Goal: Task Accomplishment & Management: Use online tool/utility

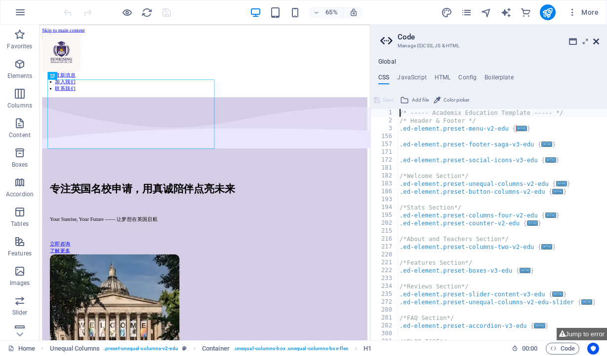
click at [596, 42] on icon at bounding box center [596, 42] width 6 height 8
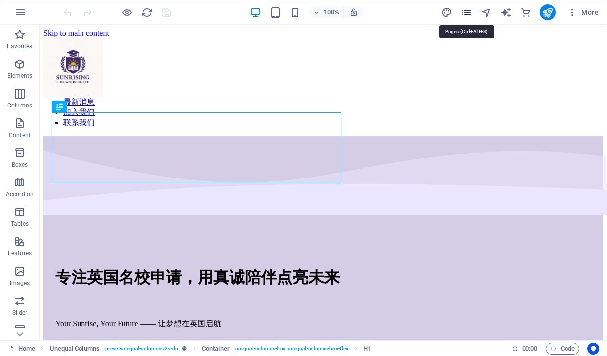
click at [465, 14] on icon "pages" at bounding box center [466, 12] width 11 height 11
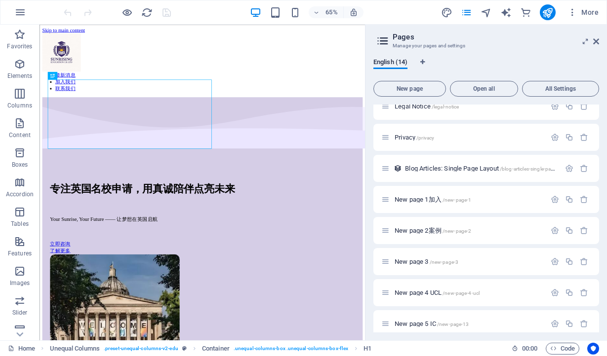
scroll to position [153, 0]
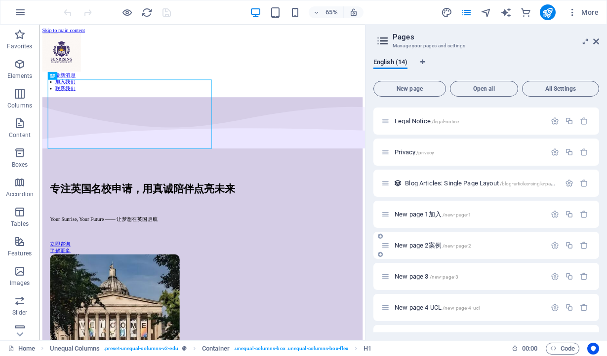
click at [439, 248] on span "New page 2案例 /new-page-2" at bounding box center [432, 245] width 77 height 7
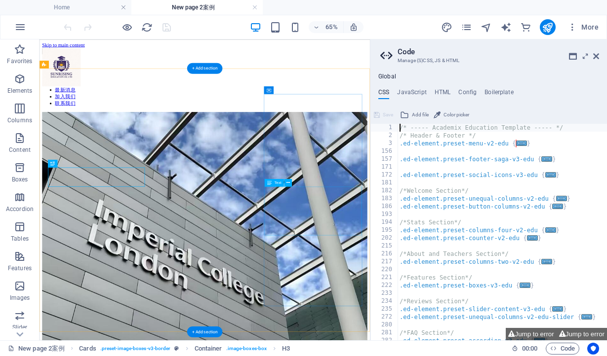
scroll to position [0, 0]
click at [596, 59] on icon at bounding box center [596, 56] width 6 height 8
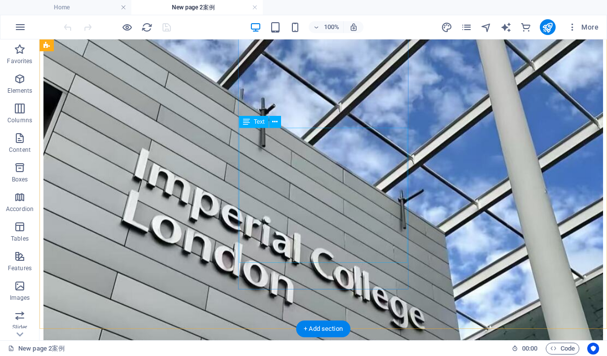
scroll to position [149, 0]
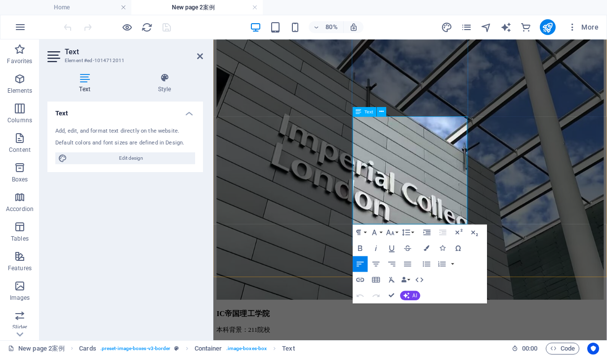
drag, startPoint x: 453, startPoint y: 143, endPoint x: 404, endPoint y: 144, distance: 48.4
drag, startPoint x: 435, startPoint y: 145, endPoint x: 396, endPoint y: 145, distance: 39.5
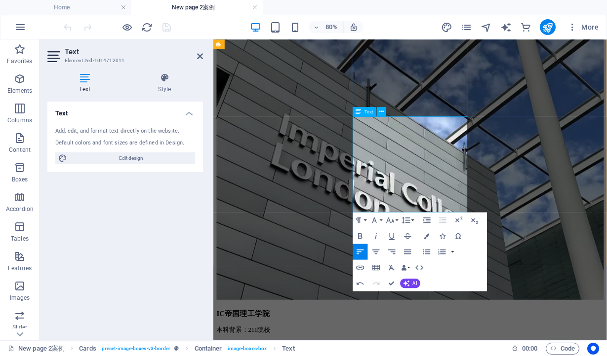
drag, startPoint x: 398, startPoint y: 174, endPoint x: 460, endPoint y: 191, distance: 64.6
copy span "专业背景：Marketing and Management"
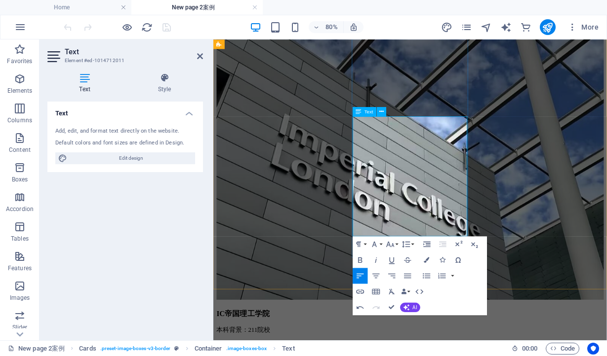
drag, startPoint x: 433, startPoint y: 159, endPoint x: 392, endPoint y: 160, distance: 41.5
drag, startPoint x: 436, startPoint y: 188, endPoint x: 396, endPoint y: 188, distance: 40.0
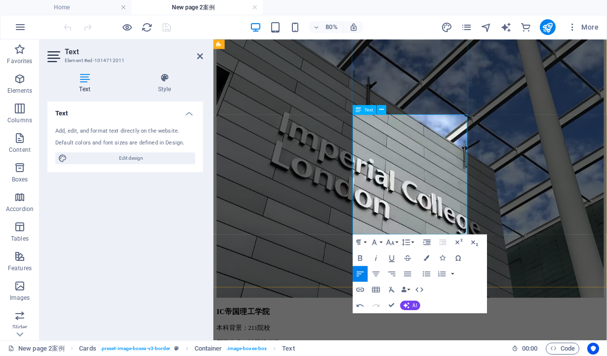
scroll to position [153, 0]
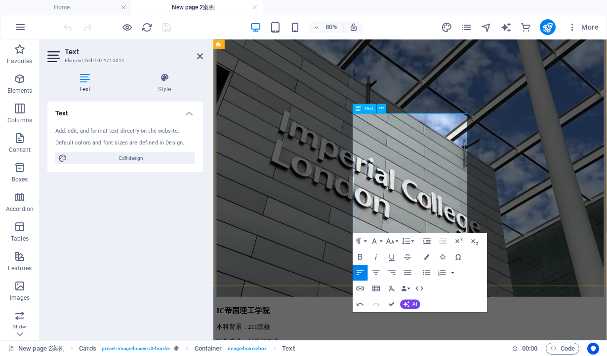
drag, startPoint x: 395, startPoint y: 198, endPoint x: 461, endPoint y: 209, distance: 66.5
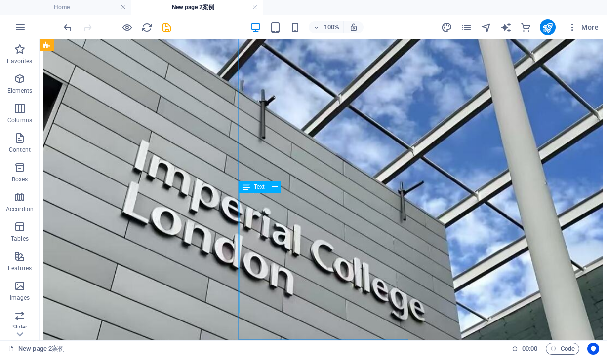
scroll to position [0, 0]
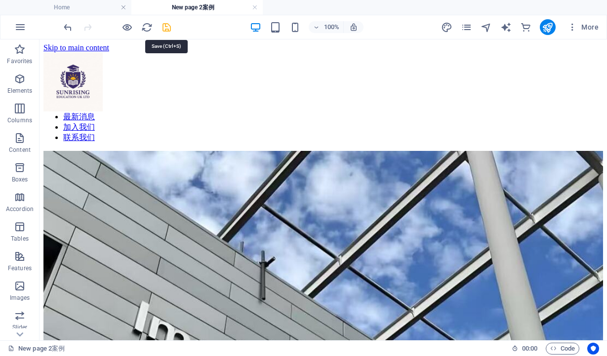
click at [168, 24] on icon "save" at bounding box center [166, 27] width 11 height 11
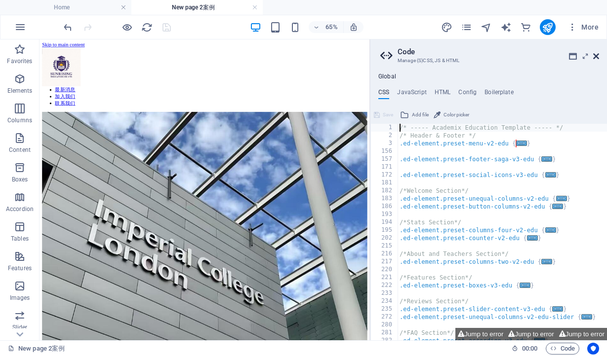
click at [596, 56] on icon at bounding box center [596, 56] width 6 height 8
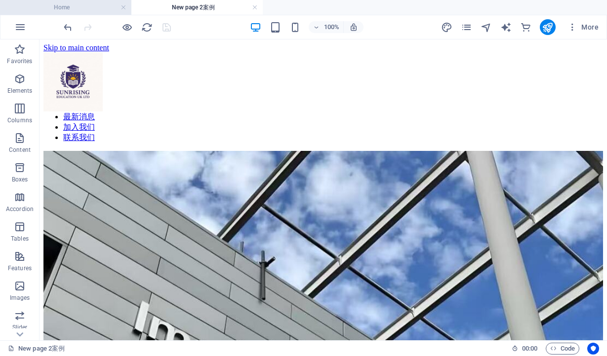
click at [77, 11] on h4 "Home" at bounding box center [65, 7] width 131 height 11
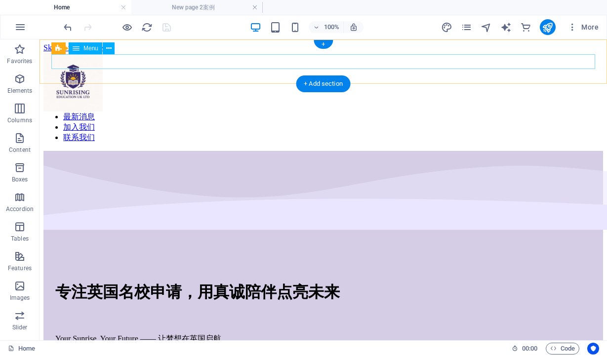
click at [252, 71] on nav "主页 服务介绍 案例展示 关于我们 最新消息 加入我们 联系我们" at bounding box center [322, 107] width 559 height 73
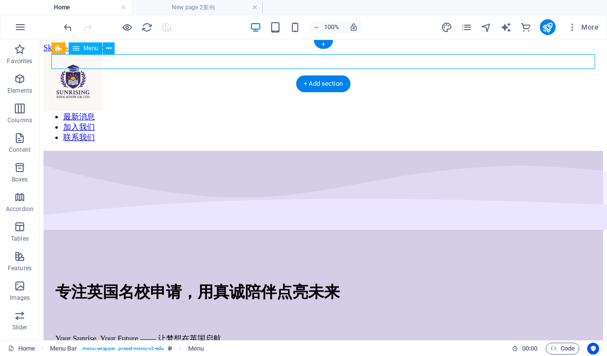
click at [252, 71] on nav "主页 服务介绍 案例展示 关于我们 最新消息 加入我们 联系我们" at bounding box center [322, 107] width 559 height 73
select select
select select "1"
select select
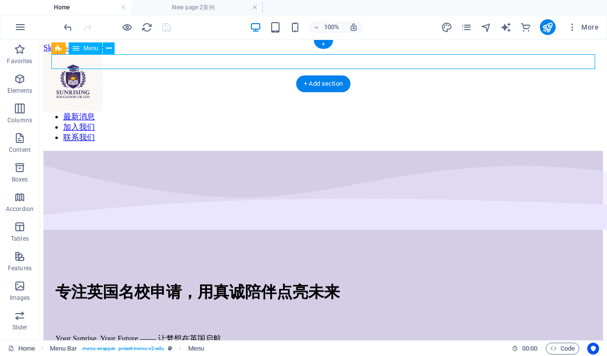
select select
select select "2"
select select
select select "4"
select select
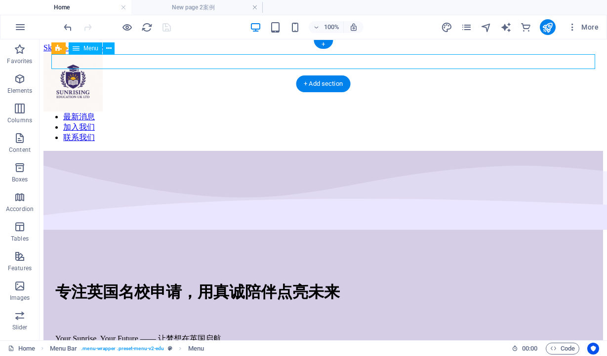
select select "7"
select select
select select "3"
select select
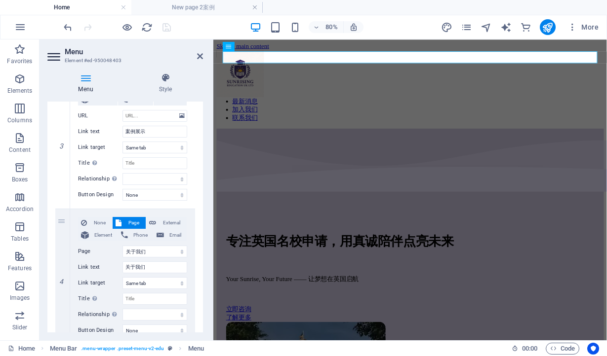
scroll to position [352, 0]
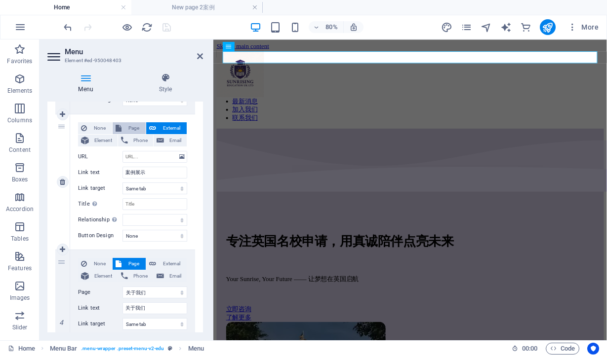
click at [125, 128] on span "Page" at bounding box center [133, 128] width 18 height 12
select select
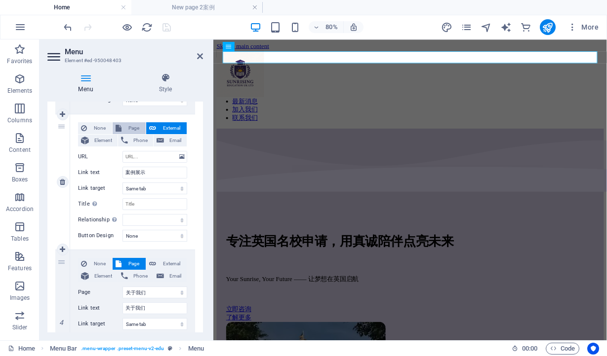
select select
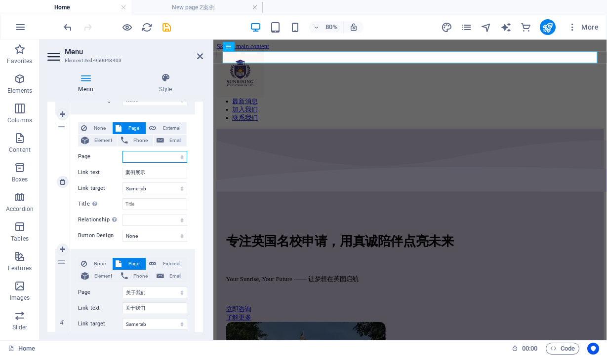
click at [176, 157] on select "Home new page 关于我们 Contact Us Blog Legal Notice Privacy New page 1加入 New page 2…" at bounding box center [154, 157] width 65 height 12
select select "8"
click at [122, 151] on select "Home new page 关于我们 Contact Us Blog Legal Notice Privacy New page 1加入 New page 2…" at bounding box center [154, 157] width 65 height 12
select select
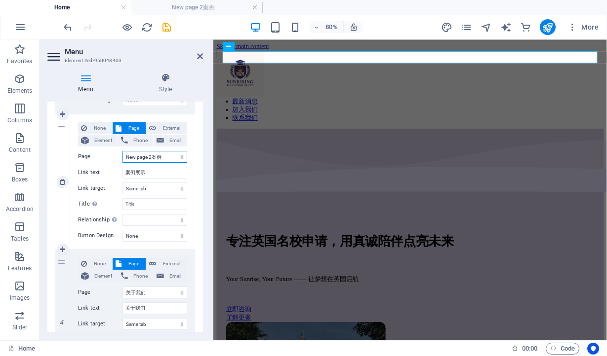
select select
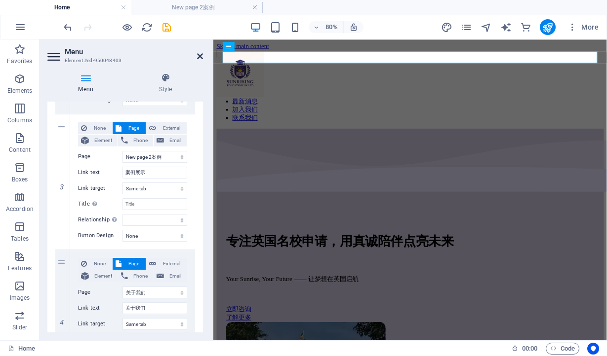
click at [198, 55] on icon at bounding box center [200, 56] width 6 height 8
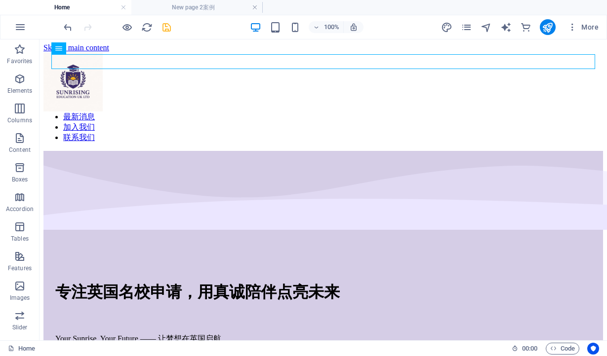
click at [169, 26] on icon "save" at bounding box center [166, 27] width 11 height 11
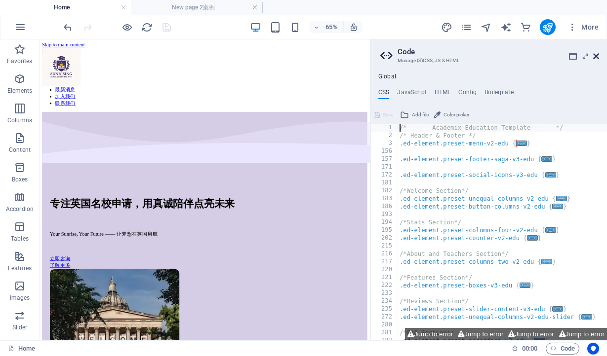
click at [597, 57] on icon at bounding box center [596, 56] width 6 height 8
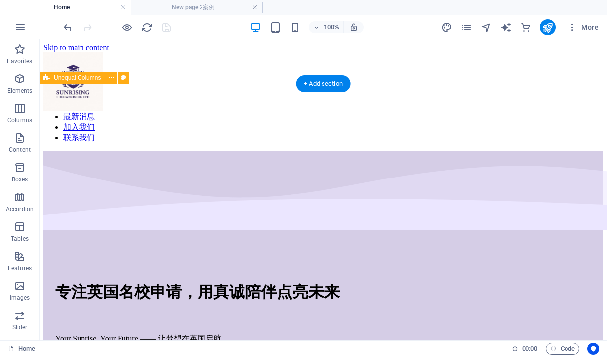
scroll to position [16, 0]
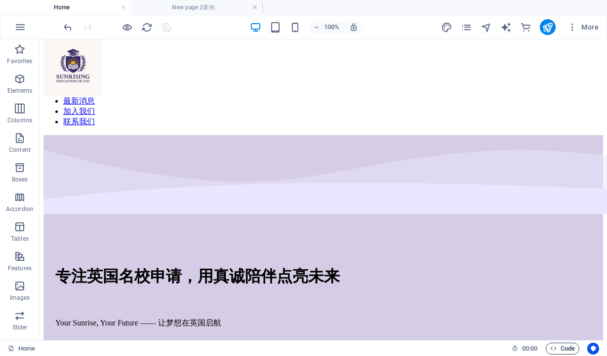
click at [568, 350] on span "Code" at bounding box center [562, 349] width 25 height 12
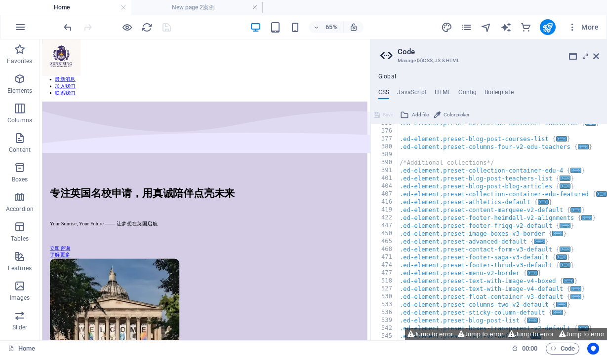
scroll to position [0, 0]
click at [594, 327] on div ".ed-element.preset-collection-container-education { ... } .ed-element.preset-bl…" at bounding box center [504, 235] width 214 height 233
type textarea "}"
type textarea "<!-- End of HubSpot Embed Code -->"
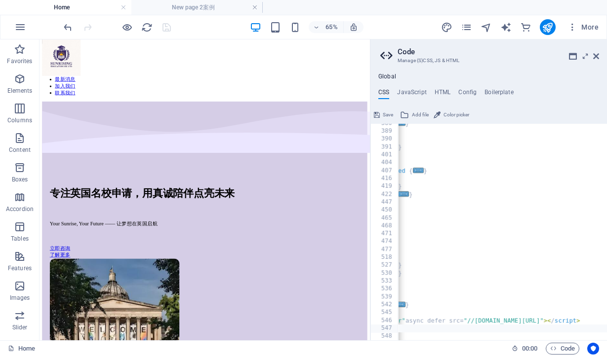
scroll to position [0, 183]
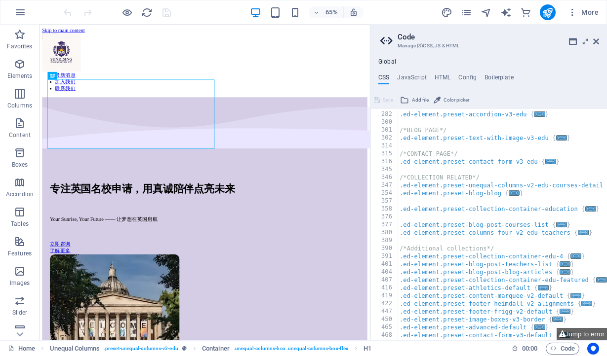
scroll to position [298, 0]
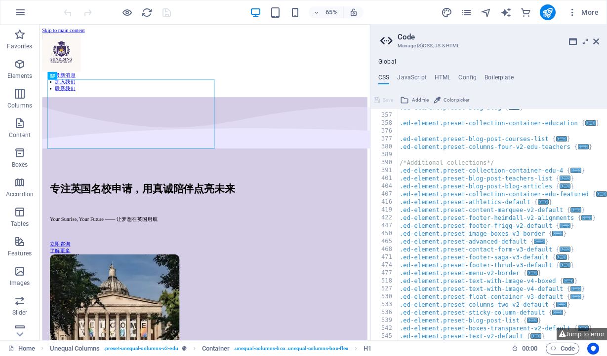
click at [597, 326] on div at bounding box center [602, 75] width 10 height 529
type textarea "}"
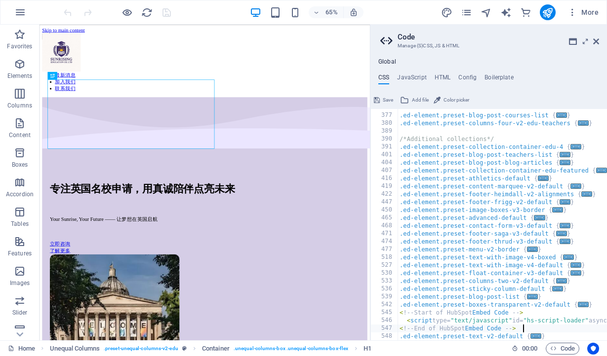
scroll to position [0, 0]
type textarea "<!-- End of HubSpot Embed Code -->"
click at [594, 41] on icon at bounding box center [596, 42] width 6 height 8
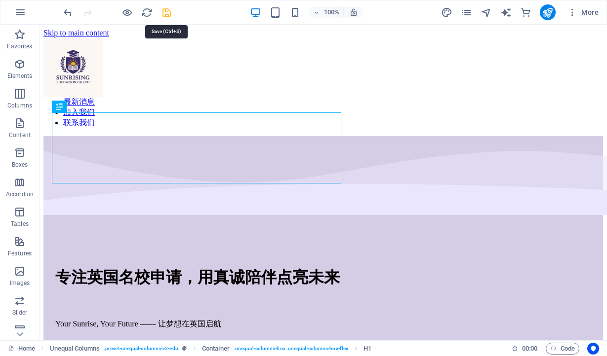
click at [165, 14] on icon "save" at bounding box center [166, 12] width 11 height 11
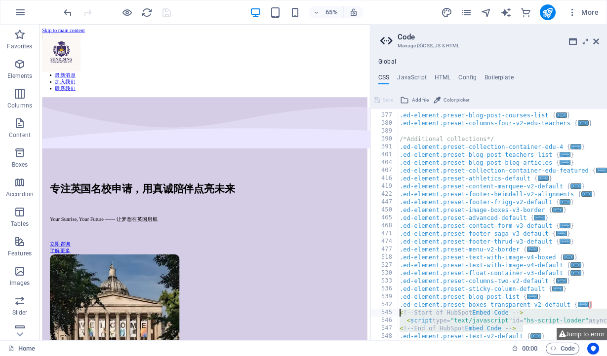
drag, startPoint x: 527, startPoint y: 328, endPoint x: 396, endPoint y: 316, distance: 131.9
click at [396, 316] on div "<!-- End of HubSpot Embed Code --> 376 377 380 389 390 391 401 404 407 416 419 …" at bounding box center [488, 225] width 236 height 232
type textarea "<!-- Start of HubSpot Embed Code --> <script type="text/javascript" id="hs-scri…"
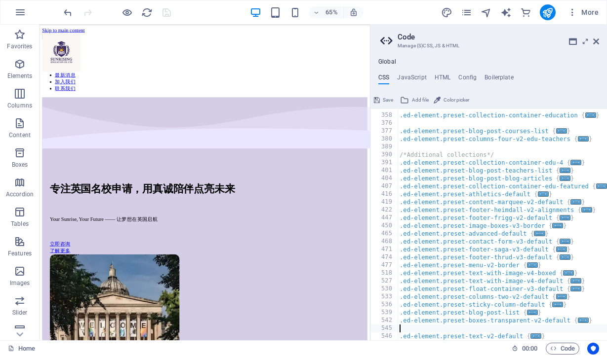
type textarea "}"
click at [585, 41] on icon at bounding box center [585, 42] width 0 height 8
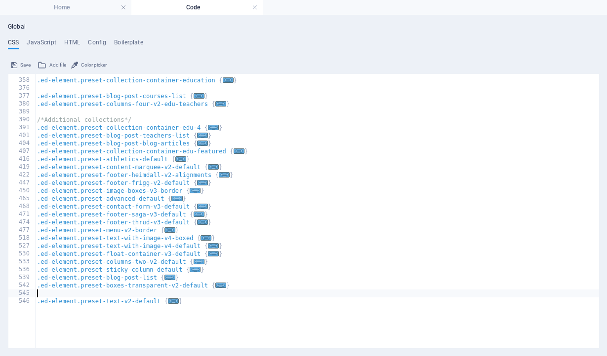
click at [121, 296] on div ".ed-element.preset-collection-container-education { ... } .ed-element.preset-bl…" at bounding box center [317, 192] width 564 height 247
type textarea "}"
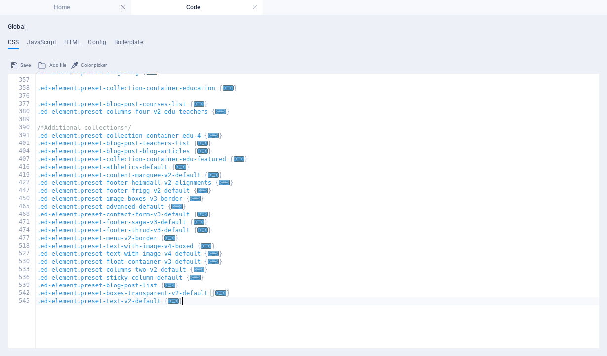
click at [195, 305] on div ".ed-element.preset-blog-blog { ... } .ed-element.preset-collection-container-ed…" at bounding box center [317, 192] width 564 height 247
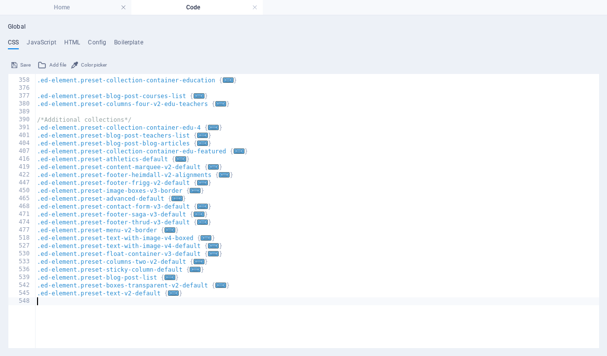
paste textarea "<!-- End of HubSpot Embed Code -->"
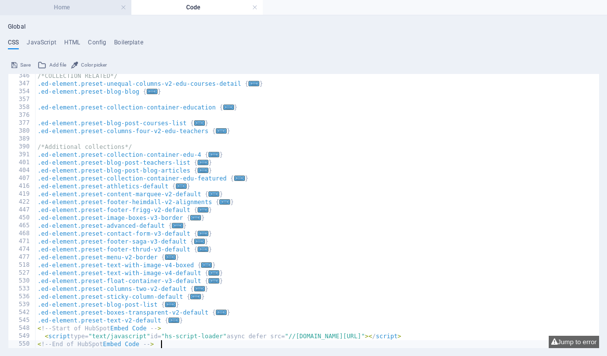
click at [89, 9] on h4 "Home" at bounding box center [65, 7] width 131 height 11
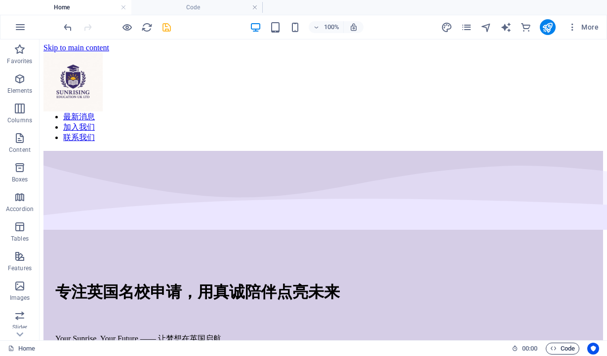
click at [567, 349] on span "Code" at bounding box center [562, 349] width 25 height 12
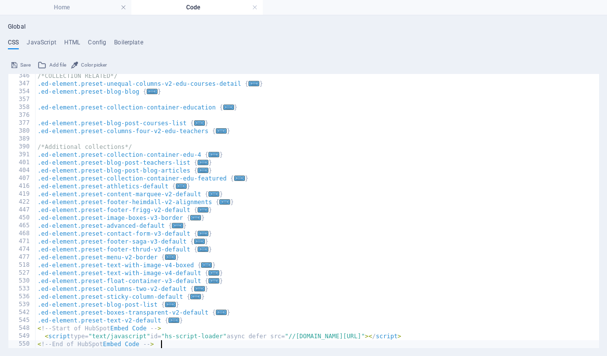
click at [22, 65] on span "Save" at bounding box center [25, 65] width 10 height 12
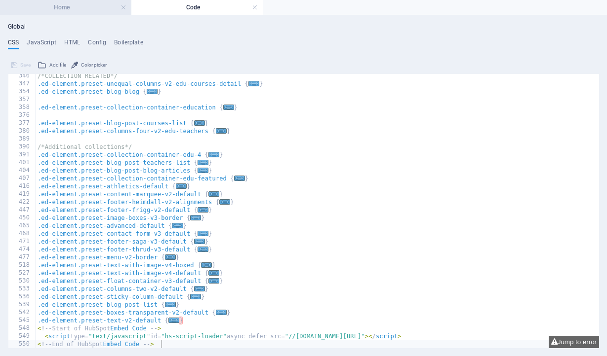
click at [69, 11] on h4 "Home" at bounding box center [65, 7] width 131 height 11
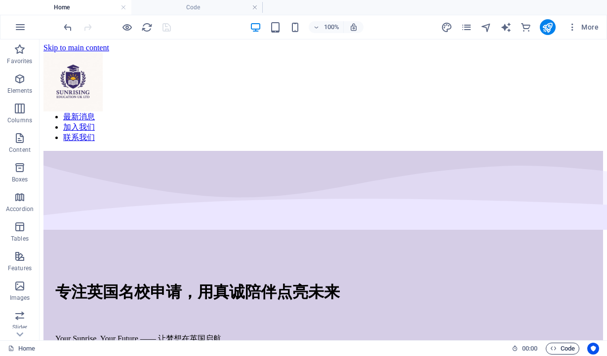
click at [561, 346] on span "Code" at bounding box center [562, 349] width 25 height 12
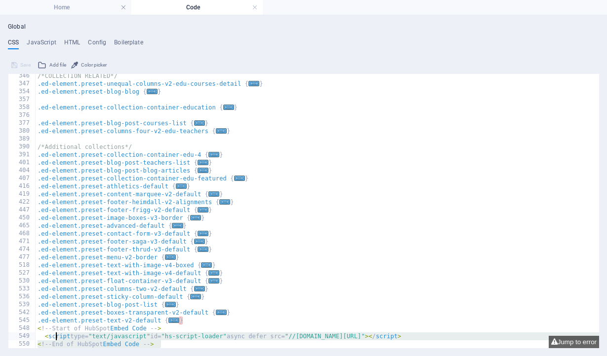
drag, startPoint x: 166, startPoint y: 344, endPoint x: 55, endPoint y: 335, distance: 111.4
click at [55, 335] on div "/*COLLECTION RELATED*/ .ed-element.preset-unequal-columns-v2-edu-courses-detail…" at bounding box center [317, 217] width 563 height 290
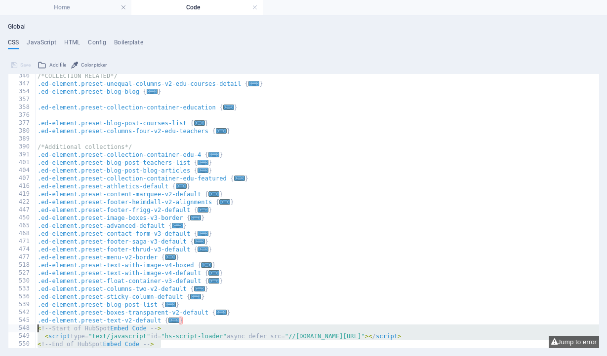
drag, startPoint x: 174, startPoint y: 344, endPoint x: 35, endPoint y: 329, distance: 140.0
click at [35, 329] on div "<script type="text/javascript" id="hs-script-loader" async defer src="//js-eu1.…" at bounding box center [303, 211] width 591 height 274
type textarea "<!-- Start of HubSpot Embed Code --> <script type="text/javascript" id="hs-scri…"
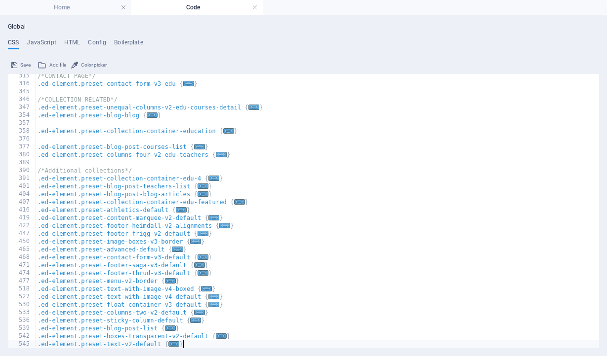
scroll to position [255, 0]
click at [25, 62] on span "Save" at bounding box center [25, 65] width 10 height 12
click at [571, 341] on button "Jump to error" at bounding box center [573, 342] width 50 height 12
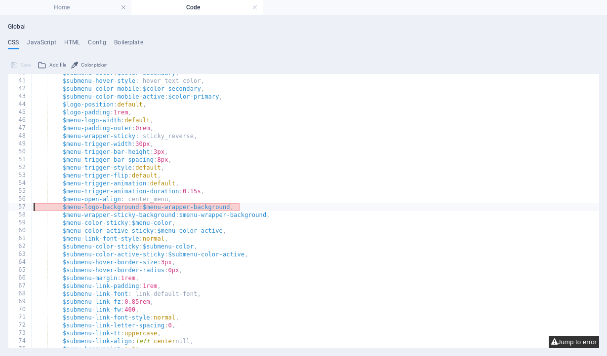
type textarea "$menu-logo-background: $menu-wrapper-background,"
click at [255, 5] on link at bounding box center [255, 7] width 6 height 9
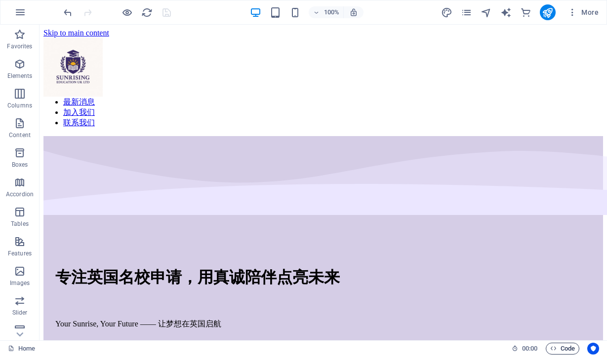
click at [565, 349] on span "Code" at bounding box center [562, 349] width 25 height 12
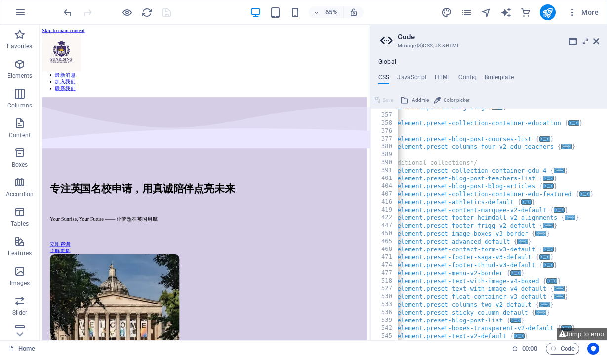
scroll to position [0, 21]
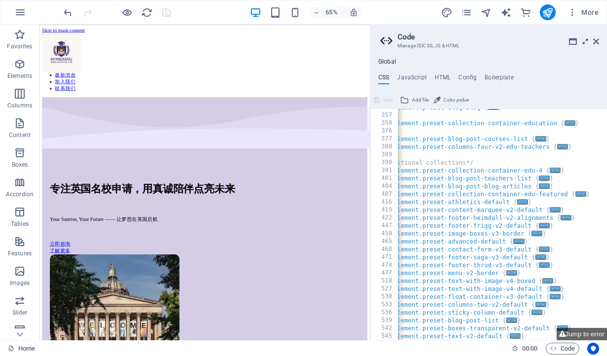
click at [585, 42] on icon at bounding box center [585, 42] width 0 height 8
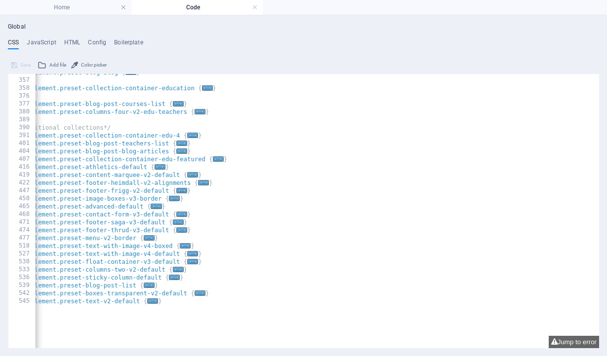
drag, startPoint x: 180, startPoint y: 350, endPoint x: 163, endPoint y: 350, distance: 17.3
click at [163, 350] on div "Global CSS JavaScript HTML Config Boilerplate $menu-logo-background: $menu-wrap…" at bounding box center [303, 185] width 607 height 341
type textarea "}"
click at [169, 303] on div ".ed-element.preset-blog-blog { ... } .ed-element.preset-collection-container-ed…" at bounding box center [297, 192] width 564 height 247
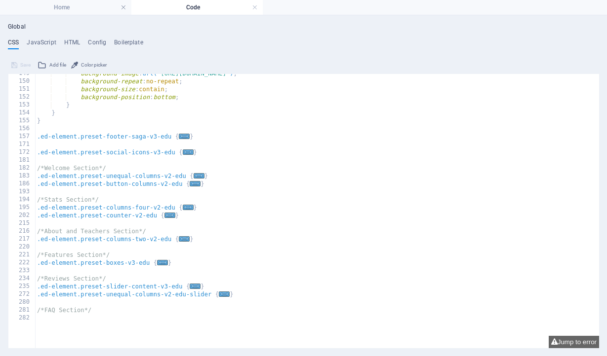
scroll to position [1168, 0]
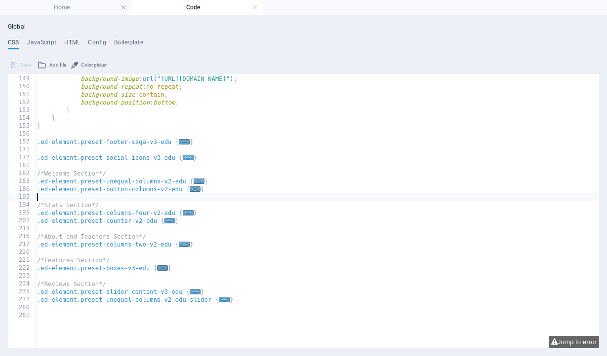
click at [218, 194] on div ".open-menu:not ( .menu-trigger ) { background-image : url( "https://cdn1.site-m…" at bounding box center [317, 190] width 564 height 247
paste textarea "<!-- End of HubSpot Embed Code -->"
type textarea "<!-- End of HubSpot Embed Code -->"
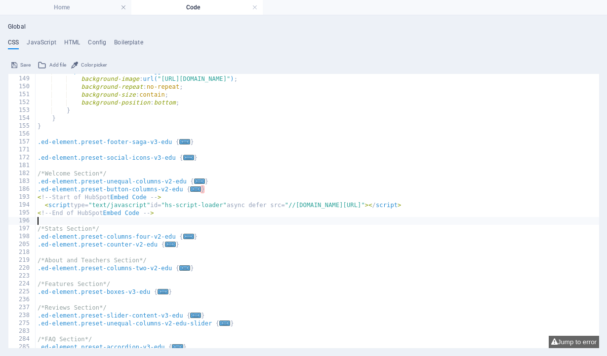
click at [215, 192] on div ".open-menu:not ( .menu-trigger ) { background-image : url( "https://cdn1.site-m…" at bounding box center [317, 212] width 563 height 290
type textarea "}"
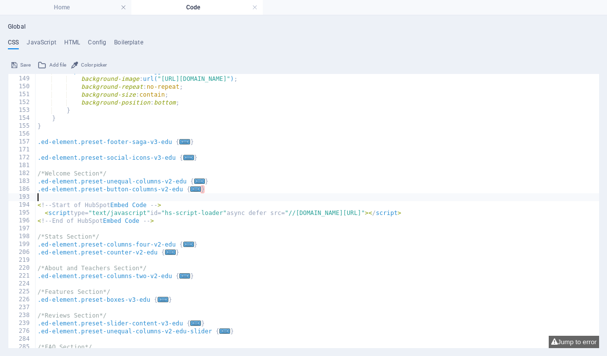
click at [16, 65] on icon at bounding box center [14, 65] width 6 height 12
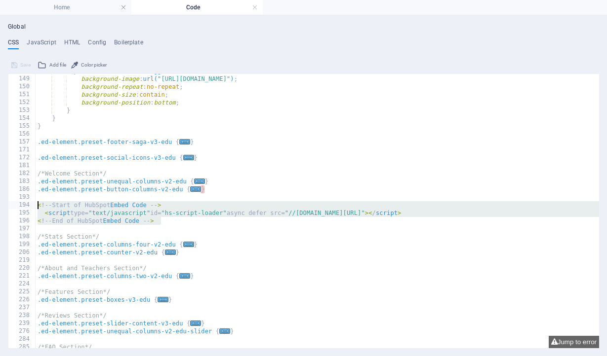
drag, startPoint x: 174, startPoint y: 222, endPoint x: 34, endPoint y: 203, distance: 141.4
click at [34, 203] on div "148 149 150 151 152 153 154 155 156 157 171 172 181 182 183 186 193 194 195 196…" at bounding box center [303, 211] width 591 height 274
type textarea "<!-- Start of HubSpot Embed Code --> <script type="text/javascript" id="hs-scri…"
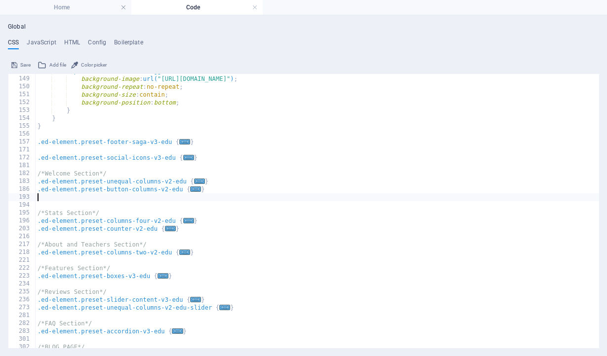
type textarea "}"
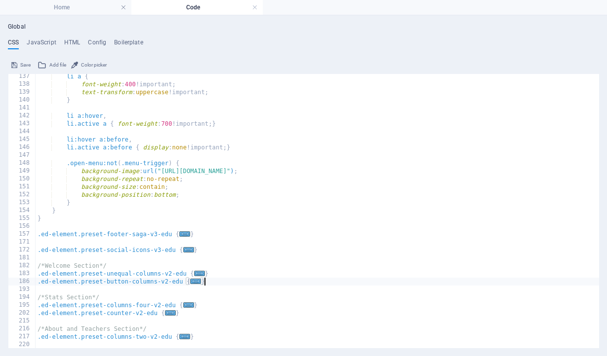
scroll to position [1075, 0]
click at [79, 229] on div "li a { font-weight : 400 !important; text-transform : uppercase !important; } l…" at bounding box center [317, 219] width 563 height 290
paste textarea "<!-- End of HubSpot Embed Code -->"
type textarea "<!-- End of HubSpot Embed Code -->"
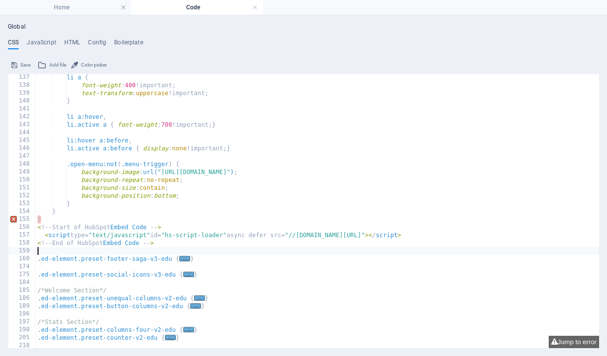
click at [129, 221] on div "li a { font-weight : 400 !important; text-transform : uppercase !important; } l…" at bounding box center [317, 219] width 563 height 290
type textarea "}"
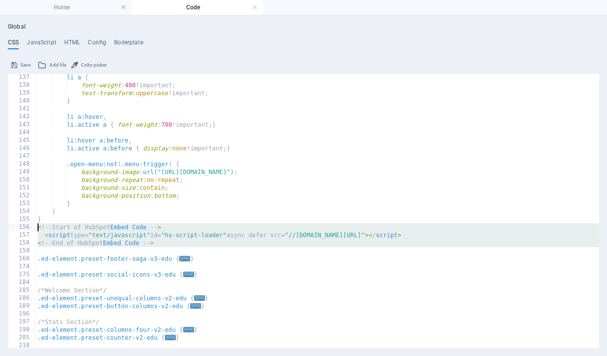
drag, startPoint x: 157, startPoint y: 247, endPoint x: 33, endPoint y: 229, distance: 125.7
click at [33, 229] on div "} 137 138 139 140 141 142 143 144 145 146 147 148 149 150 151 152 153 154 155 1…" at bounding box center [303, 211] width 591 height 274
type textarea "<!-- Start of HubSpot Embed Code --> <script type="text/javascript" id="hs-scri…"
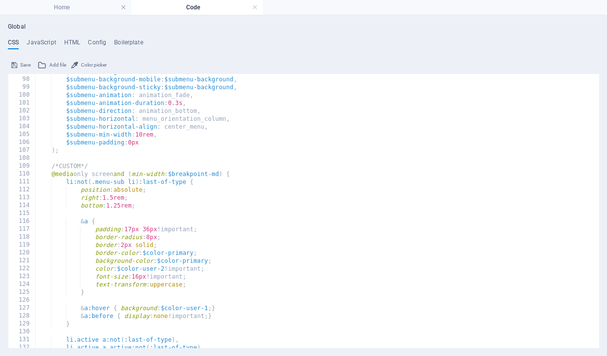
scroll to position [765, 0]
click at [74, 157] on div "$submenu-background : $color-user-2 , $submenu-background-mobile : $submenu-bac…" at bounding box center [317, 213] width 564 height 290
paste textarea "<!-- End of HubSpot Embed Code -->"
type textarea "<!-- End of HubSpot Embed Code -->"
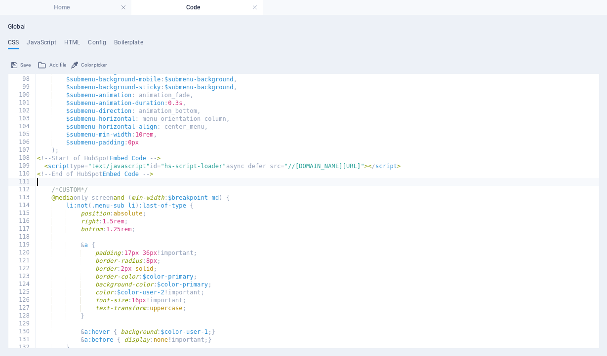
click at [195, 192] on div "$submenu-background : $color-user-2 , $submenu-background-mobile : $submenu-bac…" at bounding box center [317, 213] width 564 height 290
click at [144, 148] on div "$submenu-background : $color-user-2 , $submenu-background-mobile : $submenu-bac…" at bounding box center [317, 213] width 564 height 290
type textarea ");"
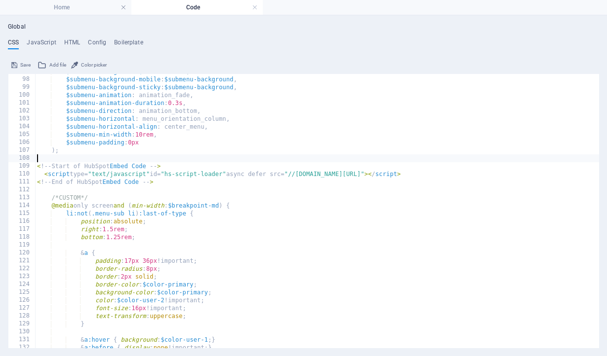
scroll to position [0, 0]
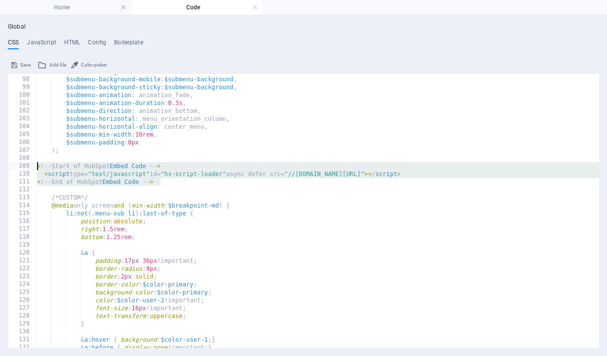
drag, startPoint x: 167, startPoint y: 183, endPoint x: 35, endPoint y: 165, distance: 133.5
click at [35, 165] on div "97 98 99 100 101 102 103 104 105 106 107 108 109 110 111 112 113 114 115 116 11…" at bounding box center [303, 211] width 591 height 274
type textarea "<!-- Start of HubSpot Embed Code --> <script type="text/javascript" id="hs-scri…"
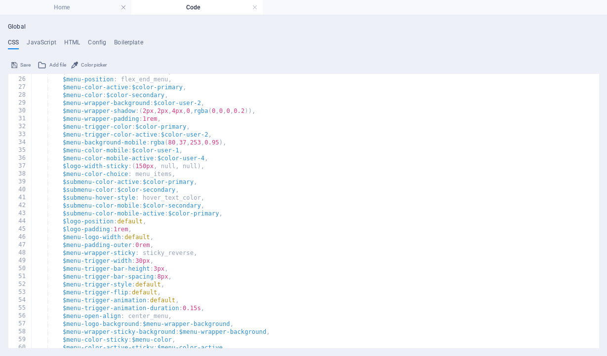
scroll to position [226, 0]
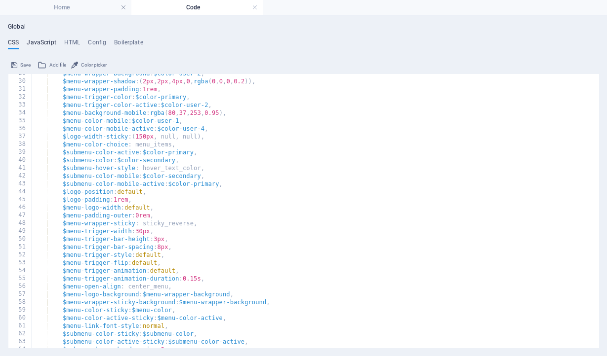
type textarea ");"
click at [38, 42] on h4 "JavaScript" at bounding box center [41, 44] width 29 height 11
type textarea "/* JS for preset "Menu V2" */"
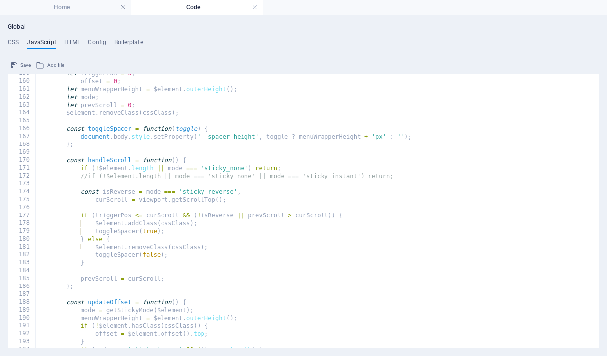
scroll to position [1308, 0]
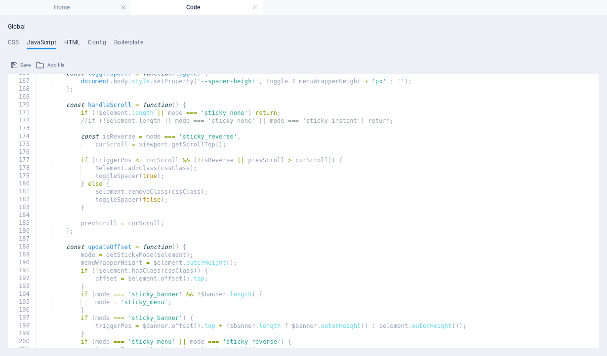
click at [71, 39] on h4 "HTML" at bounding box center [72, 44] width 16 height 11
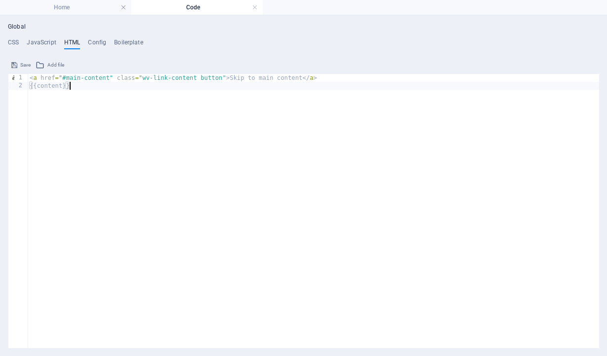
click at [83, 102] on div "< a href = "#main-content" class = "wv-link-content button" > Skip to main cont…" at bounding box center [313, 219] width 571 height 290
type textarea "{{content}}"
click at [95, 44] on h4 "Config" at bounding box center [97, 44] width 18 height 11
type textarea "$color-background: #ebe6ff;"
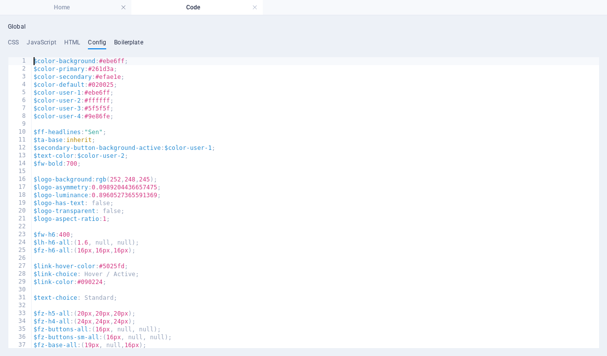
click at [130, 44] on h4 "Boilerplate" at bounding box center [128, 44] width 29 height 11
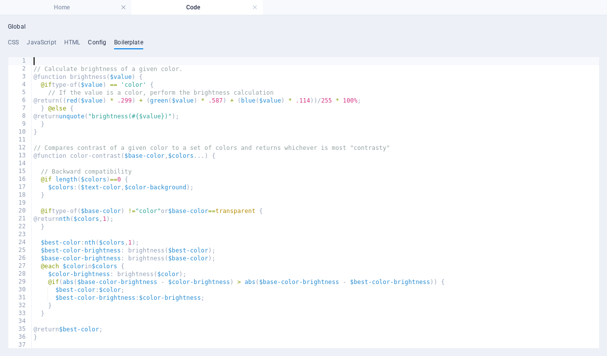
click at [98, 43] on h4 "Config" at bounding box center [97, 44] width 18 height 11
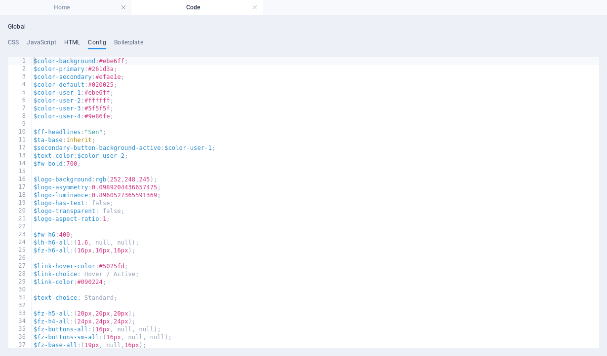
click at [72, 42] on h4 "HTML" at bounding box center [72, 44] width 16 height 11
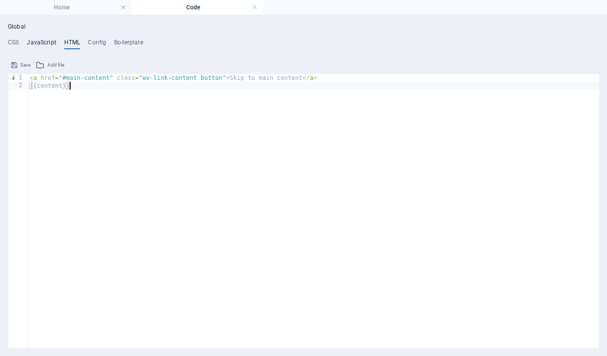
click at [49, 45] on h4 "JavaScript" at bounding box center [41, 44] width 29 height 11
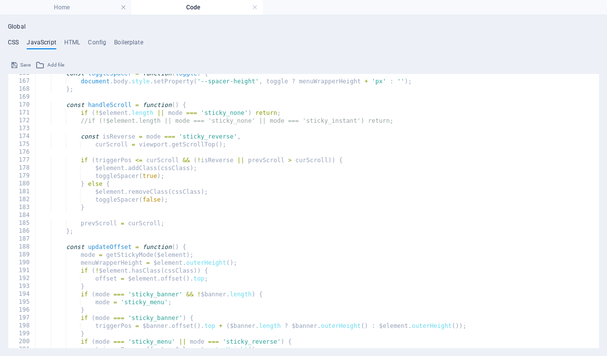
click at [18, 44] on h4 "CSS" at bounding box center [13, 44] width 11 height 11
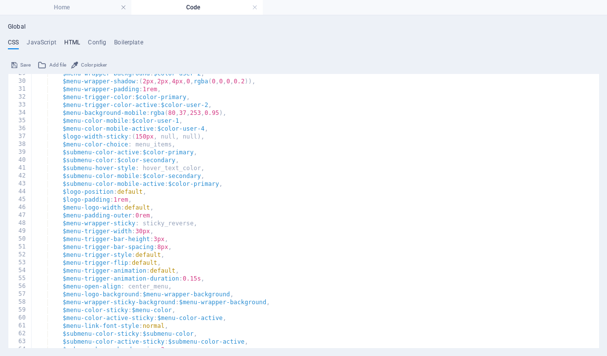
click at [69, 44] on h4 "HTML" at bounding box center [72, 44] width 16 height 11
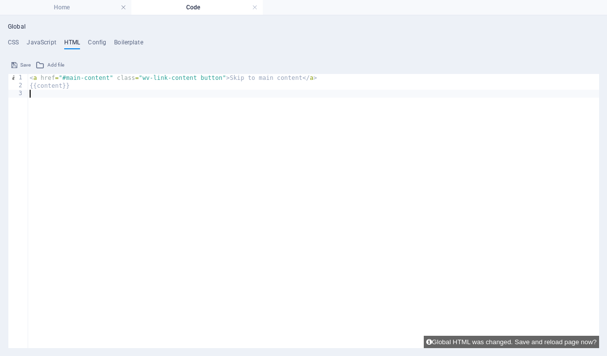
paste textarea "<!-- End of HubSpot Embed Code -->"
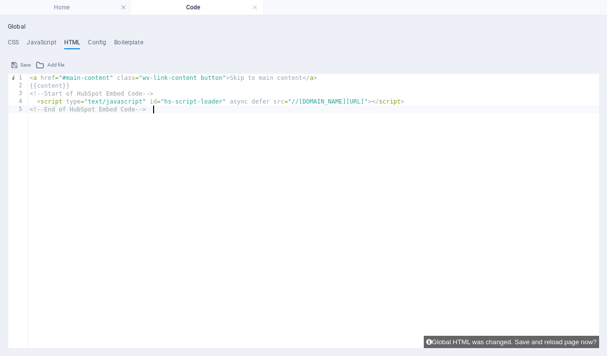
click at [236, 124] on div "< a href = "#main-content" class = "wv-link-content button" > Skip to main cont…" at bounding box center [313, 219] width 571 height 290
click at [180, 146] on div "< a href = "#main-content" class = "wv-link-content button" > Skip to main cont…" at bounding box center [313, 219] width 571 height 290
click at [25, 64] on span "Save" at bounding box center [25, 65] width 10 height 12
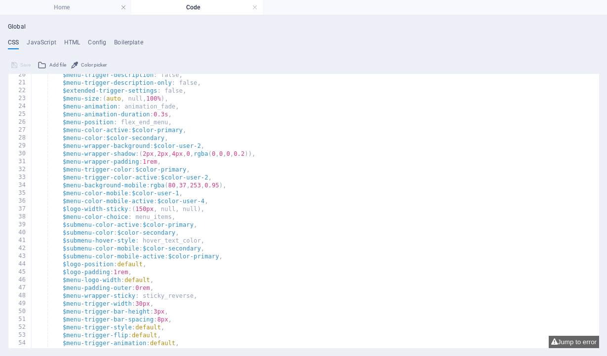
scroll to position [83, 0]
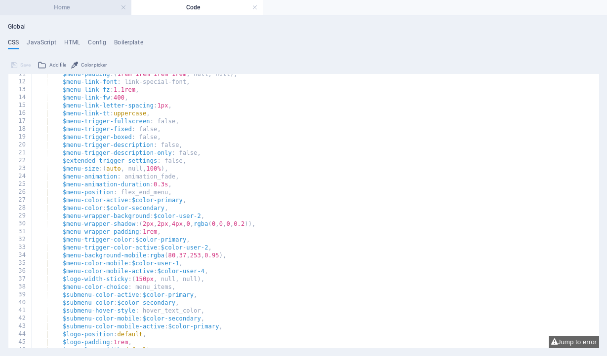
click at [81, 10] on h4 "Home" at bounding box center [65, 7] width 131 height 11
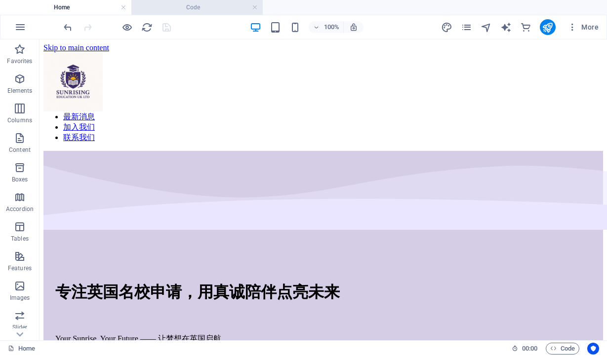
click at [201, 8] on h4 "Code" at bounding box center [196, 7] width 131 height 11
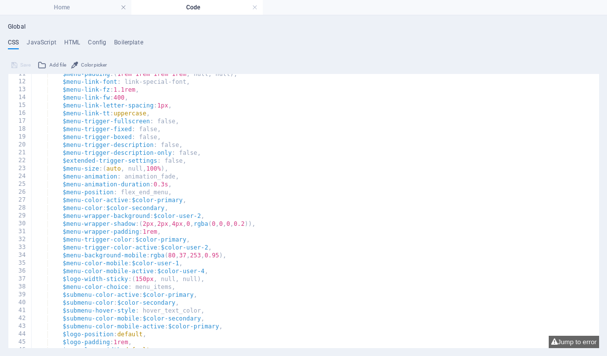
click at [72, 38] on div "Global CSS JavaScript HTML Config Boilerplate ); 11 12 13 14 15 16 17 18 19 20 …" at bounding box center [303, 185] width 591 height 325
click at [72, 42] on h4 "HTML" at bounding box center [72, 44] width 16 height 11
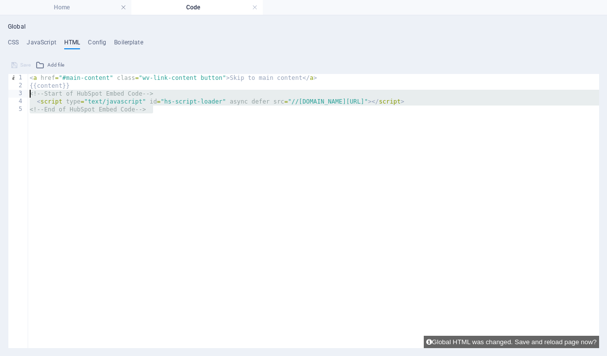
drag, startPoint x: 160, startPoint y: 112, endPoint x: 27, endPoint y: 96, distance: 134.2
click at [27, 96] on div "<!-- End of HubSpot Embed Code --> 1 2 3 4 5 < a href = "#main-content" class =…" at bounding box center [303, 211] width 591 height 274
type textarea "<!-- Start of HubSpot Embed Code --> <script type="text/javascript" id="hs-scri…"
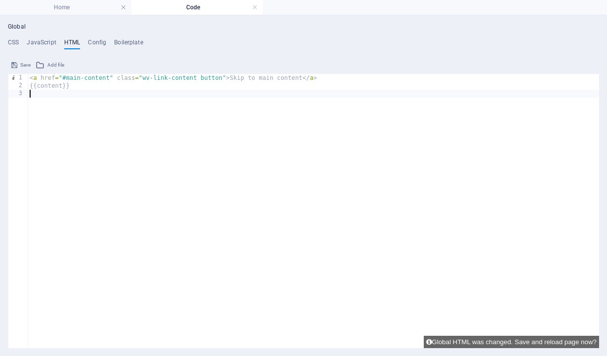
click at [328, 79] on div "< a href = "#main-content" class = "wv-link-content button" > Skip to main cont…" at bounding box center [313, 219] width 571 height 290
type textarea "<a href="#main-content" class="wv-link-content button">Skip to main content</a>"
paste textarea "<!-- End of HubSpot Embed Code -->"
type textarea "<!-- End of HubSpot Embed Code -->"
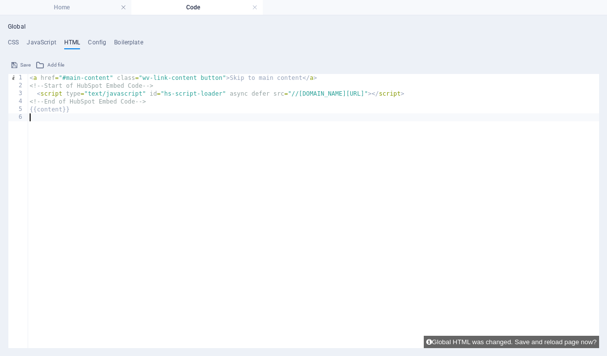
click at [115, 120] on div "< a href = "#main-content" class = "wv-link-content button" > Skip to main cont…" at bounding box center [313, 219] width 571 height 290
click at [18, 64] on button "Save" at bounding box center [21, 65] width 22 height 12
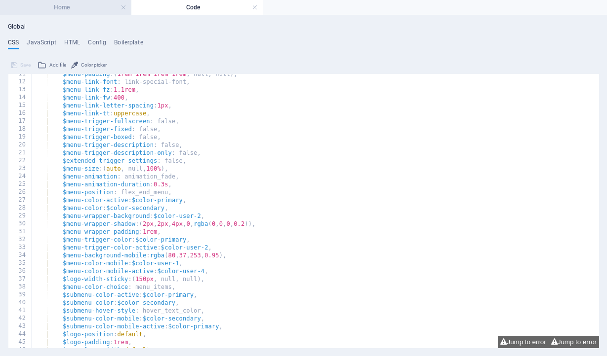
click at [64, 5] on h4 "Home" at bounding box center [65, 7] width 131 height 11
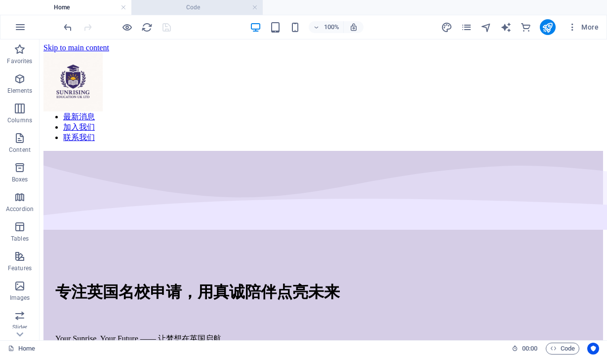
click at [169, 6] on h4 "Code" at bounding box center [196, 7] width 131 height 11
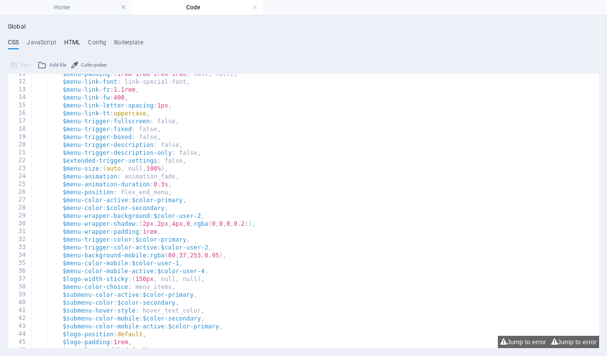
click at [70, 41] on h4 "HTML" at bounding box center [72, 44] width 16 height 11
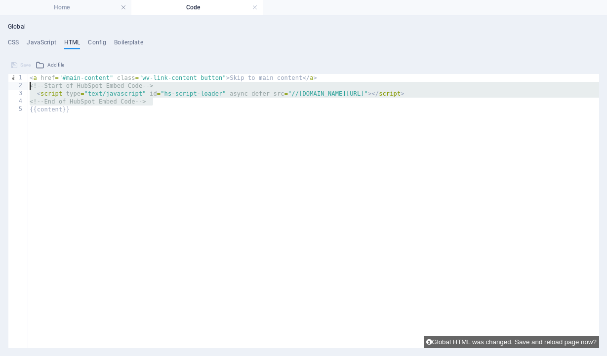
drag, startPoint x: 161, startPoint y: 99, endPoint x: 28, endPoint y: 86, distance: 133.9
click at [29, 86] on div "< a href = "#main-content" class = "wv-link-content button" > Skip to main cont…" at bounding box center [313, 219] width 571 height 290
type textarea "<!-- Start of HubSpot Embed Code --> <script type="text/javascript" id="hs-scri…"
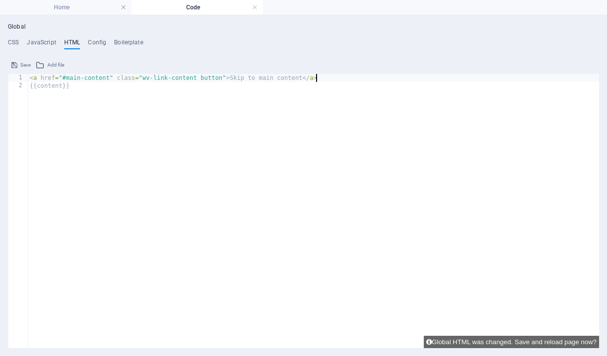
click at [31, 78] on div "< a href = "#main-content" class = "wv-link-content button" > Skip to main cont…" at bounding box center [313, 219] width 571 height 290
type textarea "<a href="#main-content" class="wv-link-content button">Skip to main content</a>"
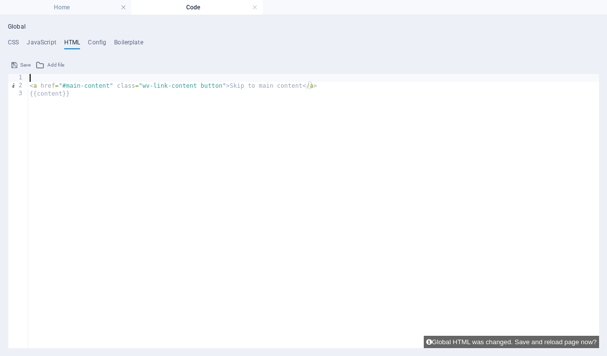
click at [32, 78] on div "< a href = "#main-content" class = "wv-link-content button" > Skip to main cont…" at bounding box center [313, 219] width 571 height 290
paste textarea "<!-- End of HubSpot Embed Code -->"
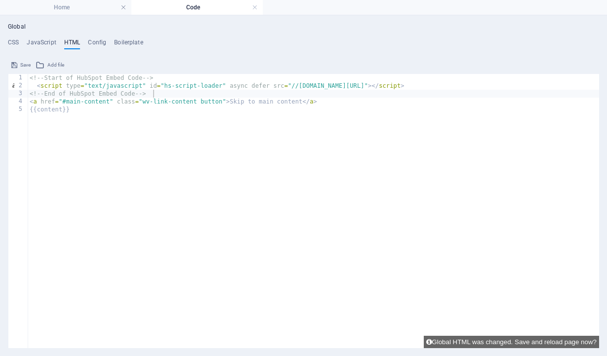
click at [21, 66] on span "Save" at bounding box center [25, 65] width 10 height 12
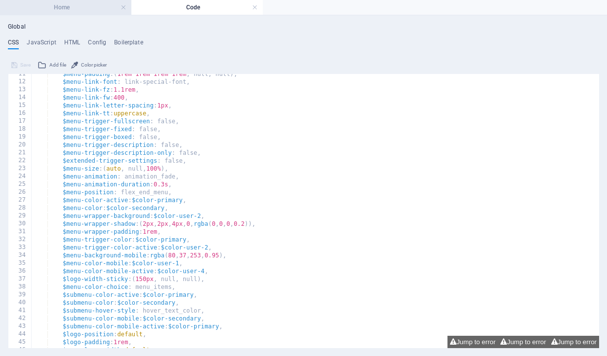
click at [78, 7] on h4 "Home" at bounding box center [65, 7] width 131 height 11
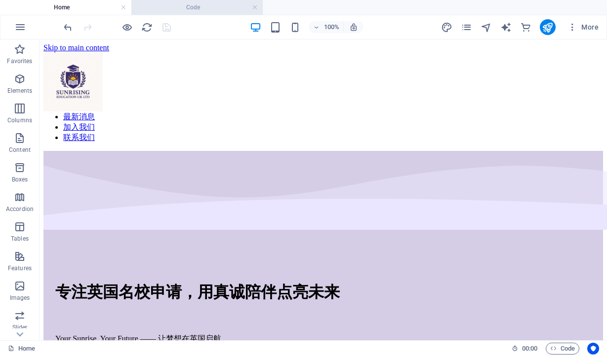
click at [171, 10] on h4 "Code" at bounding box center [196, 7] width 131 height 11
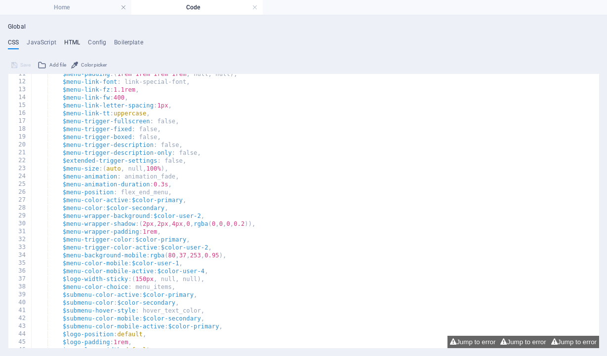
click at [69, 43] on h4 "HTML" at bounding box center [72, 44] width 16 height 11
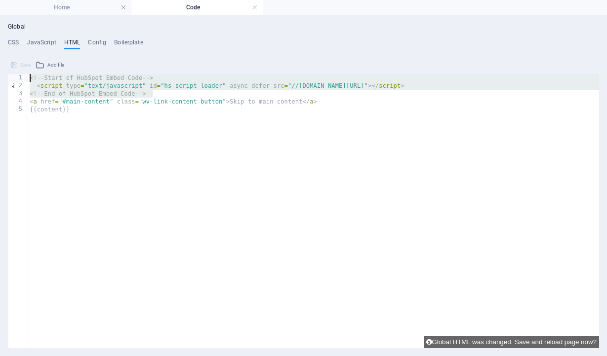
drag, startPoint x: 157, startPoint y: 94, endPoint x: 20, endPoint y: 78, distance: 138.2
click at [20, 78] on div "<!-- End of HubSpot Embed Code --> 1 2 3 4 5 <!-- Start of HubSpot Embed Code -…" at bounding box center [303, 211] width 591 height 274
type textarea "<!-- Start of HubSpot Embed Code --> <script type="text/javascript" id="hs-scri…"
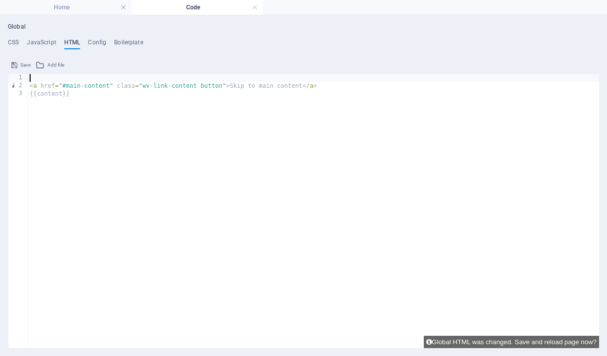
click at [29, 86] on div "< a href = "#main-content" class = "wv-link-content button" > Skip to main cont…" at bounding box center [313, 219] width 571 height 290
type textarea "<a href="#main-content" class="wv-link-content button">Skip to main content</a>"
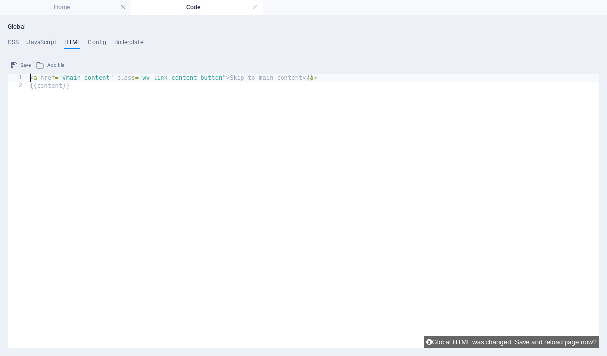
click at [21, 62] on span "Save" at bounding box center [25, 65] width 10 height 12
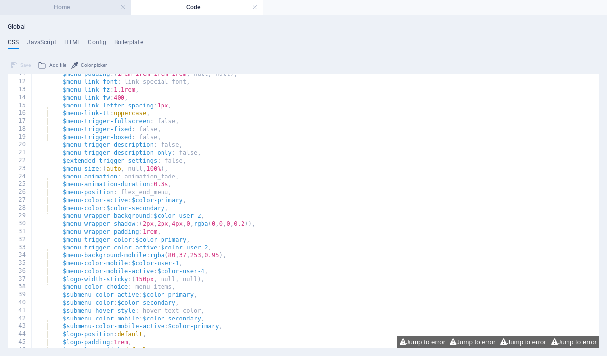
click at [83, 6] on h4 "Home" at bounding box center [65, 7] width 131 height 11
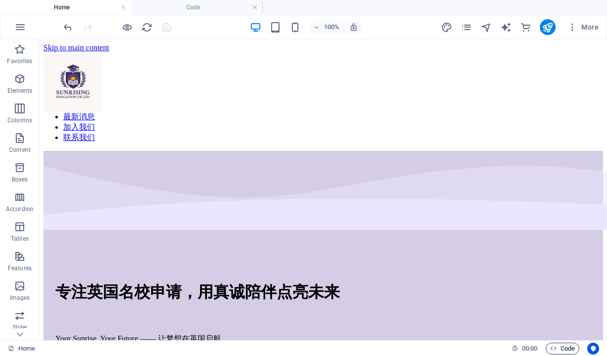
click at [565, 348] on span "Code" at bounding box center [562, 349] width 25 height 12
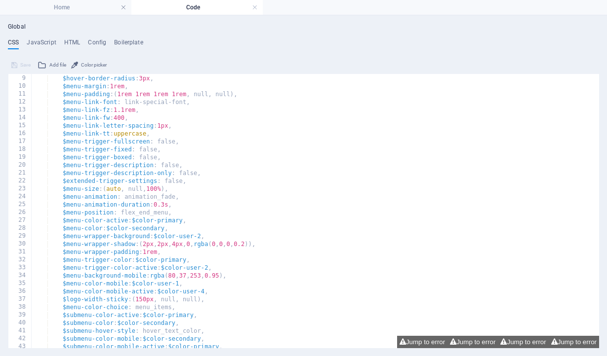
scroll to position [0, 0]
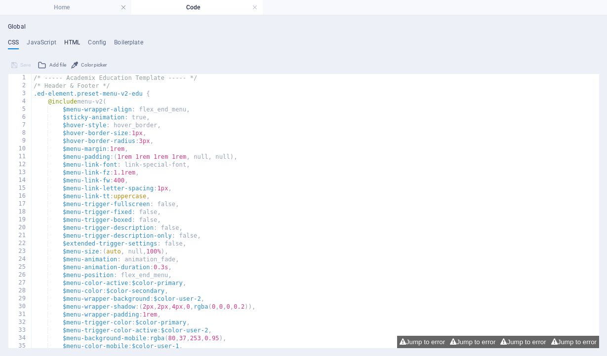
click at [69, 43] on h4 "HTML" at bounding box center [72, 44] width 16 height 11
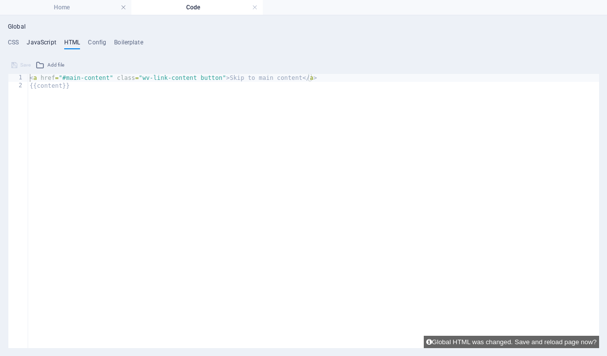
click at [54, 44] on h4 "JavaScript" at bounding box center [41, 44] width 29 height 11
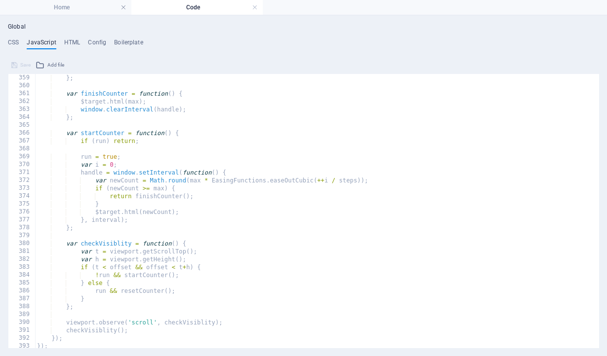
scroll to position [2833, 0]
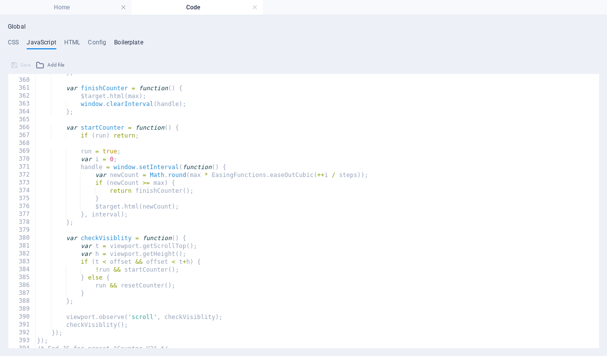
click at [115, 43] on h4 "Boilerplate" at bounding box center [128, 44] width 29 height 11
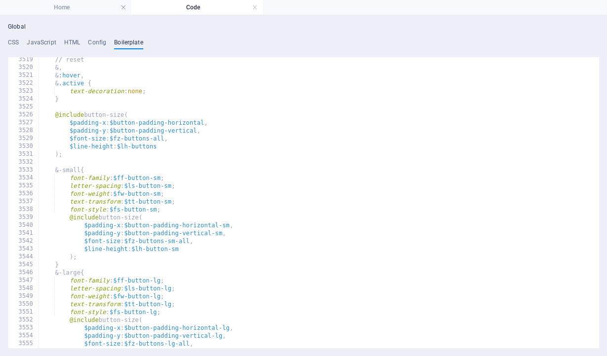
scroll to position [0, 2]
